Goal: Answer question/provide support: Share knowledge or assist other users

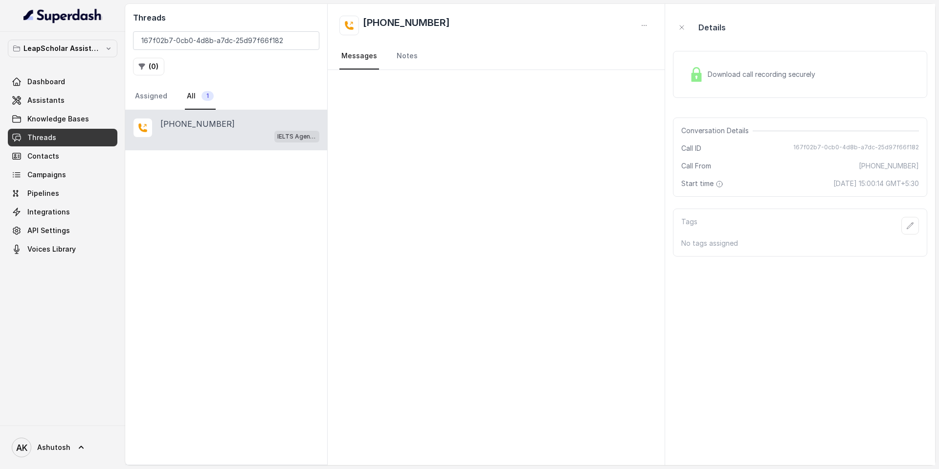
click at [242, 48] on input "167f02b7-0cb0-4d8b-a7dc-25d97f66f182" at bounding box center [226, 40] width 186 height 19
type input "b810e065-d9e7-4cf3-a432-70eab2f2538d"
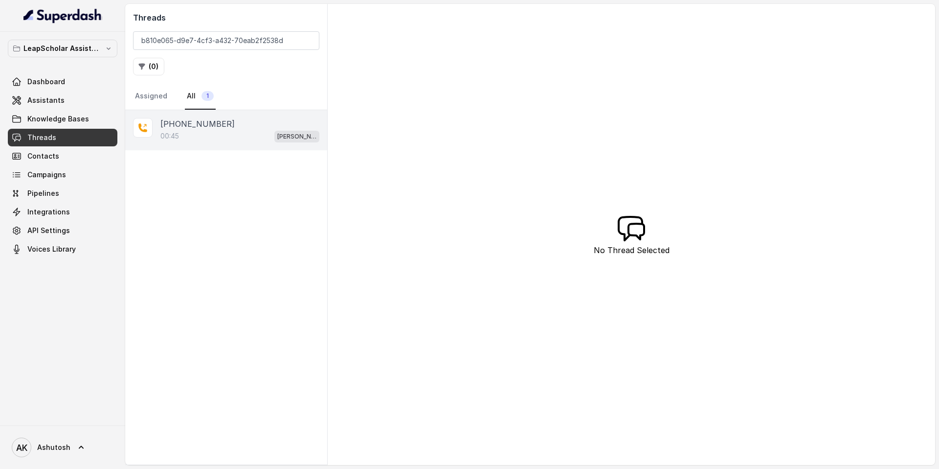
click at [187, 124] on p "[PHONE_NUMBER]" at bounding box center [197, 124] width 74 height 12
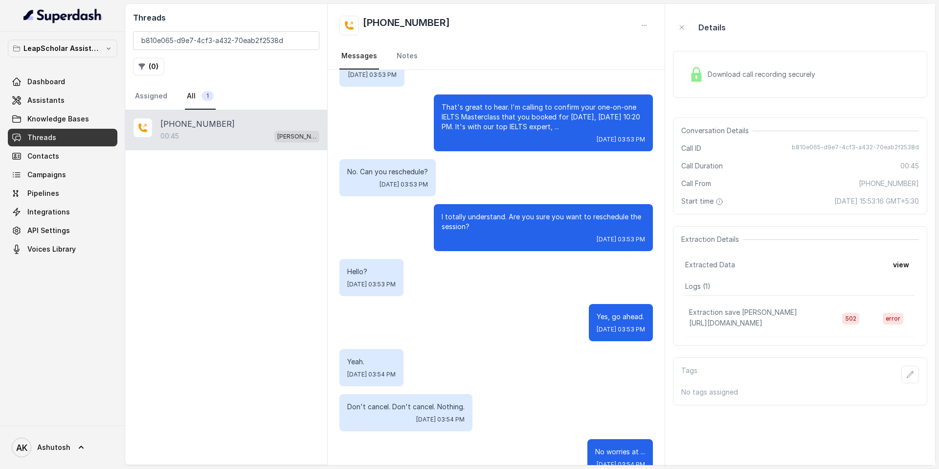
scroll to position [200, 0]
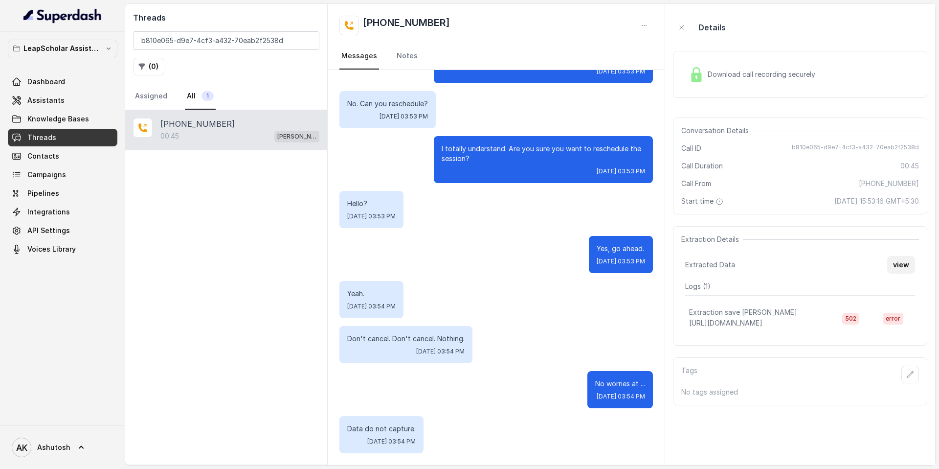
click at [901, 264] on button "view" at bounding box center [901, 265] width 28 height 18
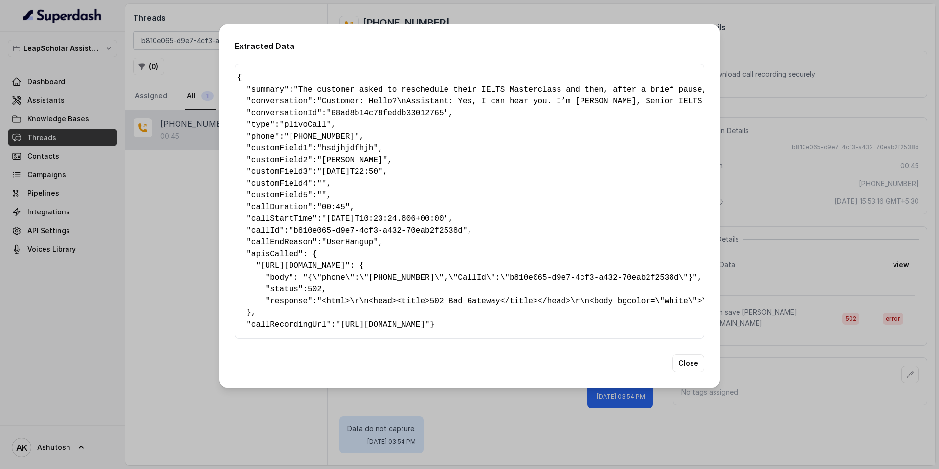
scroll to position [0, 11]
drag, startPoint x: 502, startPoint y: 262, endPoint x: 585, endPoint y: 263, distance: 82.7
click at [585, 263] on pre "{ " summary ": "The customer asked to reschedule their IELTS Masterclass and th…" at bounding box center [458, 201] width 453 height 258
copy span "ielts-demo-details"
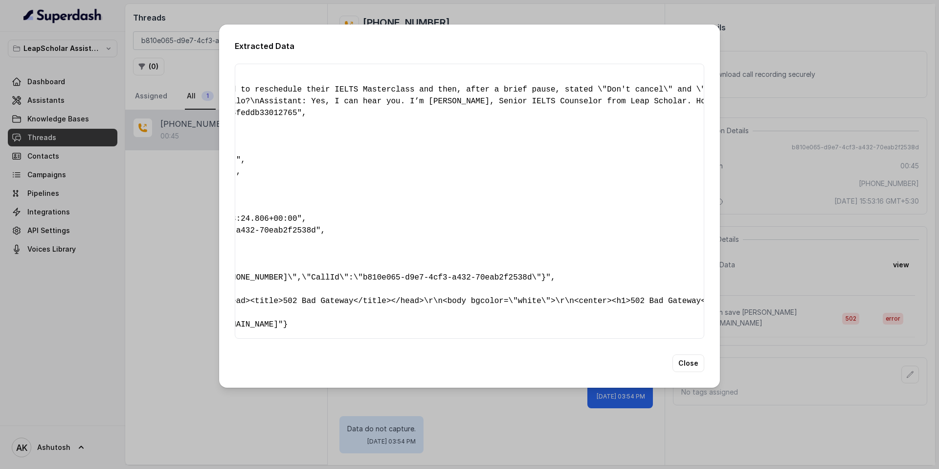
scroll to position [0, 0]
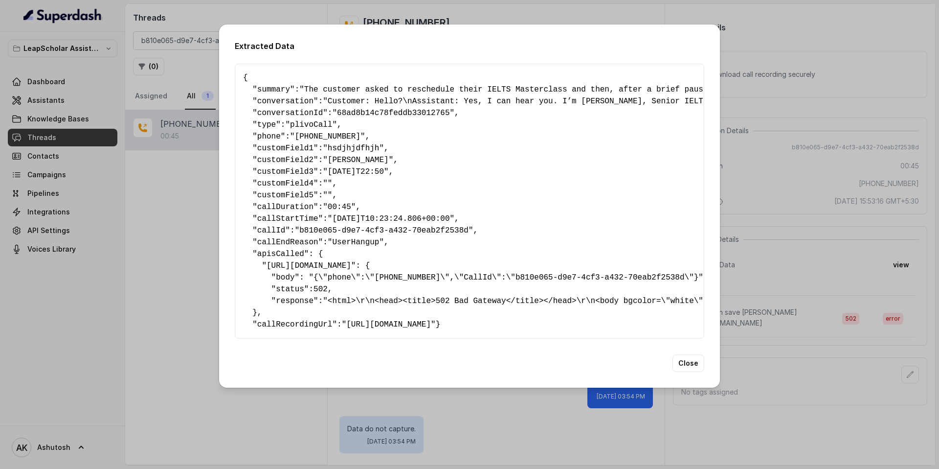
click at [184, 165] on div "Extracted Data { " summary ": "The customer asked to reschedule their IELTS Mas…" at bounding box center [469, 234] width 939 height 469
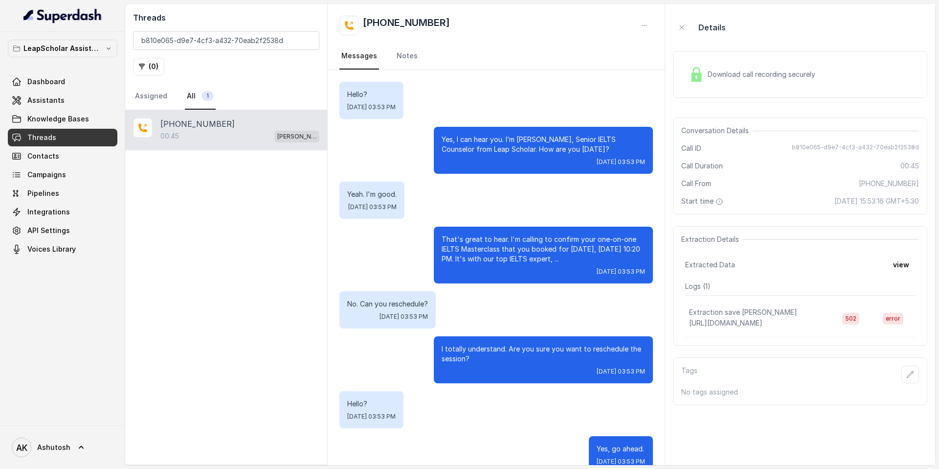
scroll to position [200, 0]
